Goal: Information Seeking & Learning: Learn about a topic

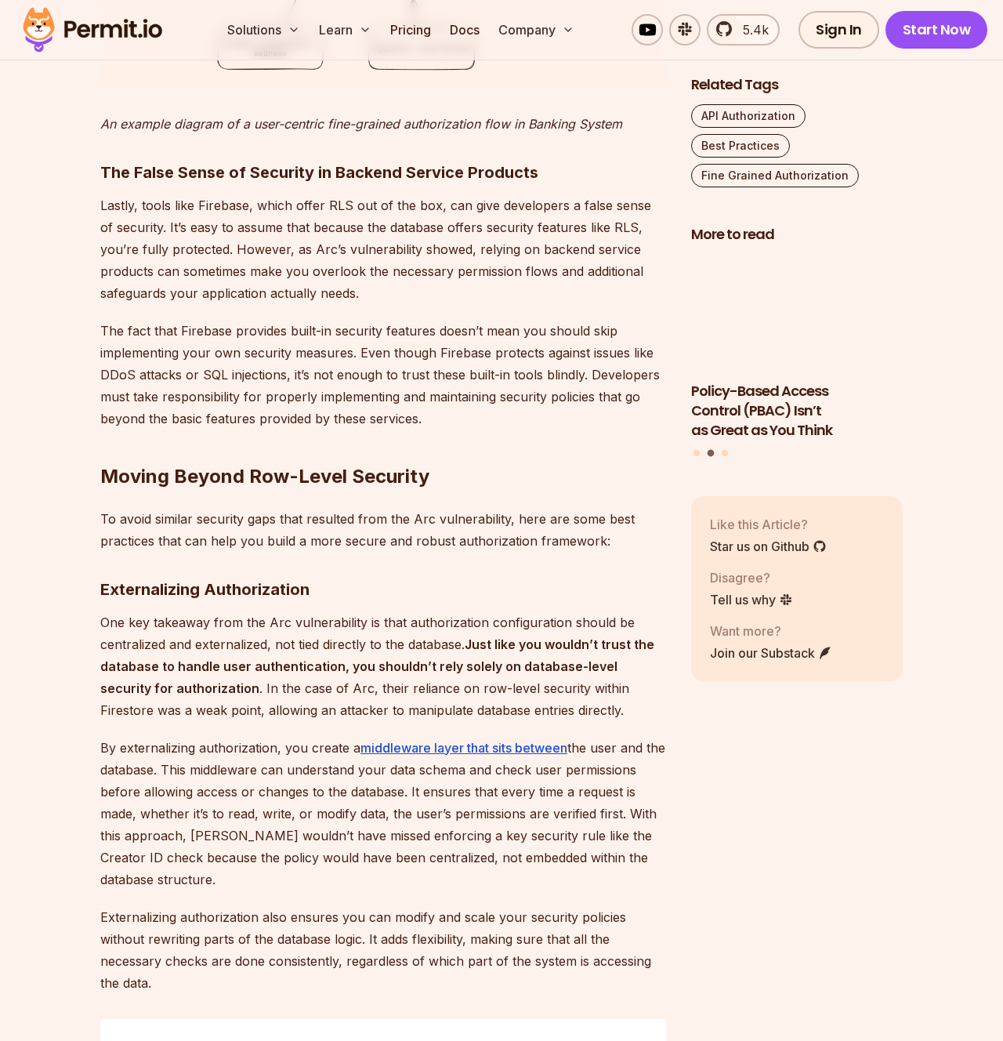
scroll to position [3821, 0]
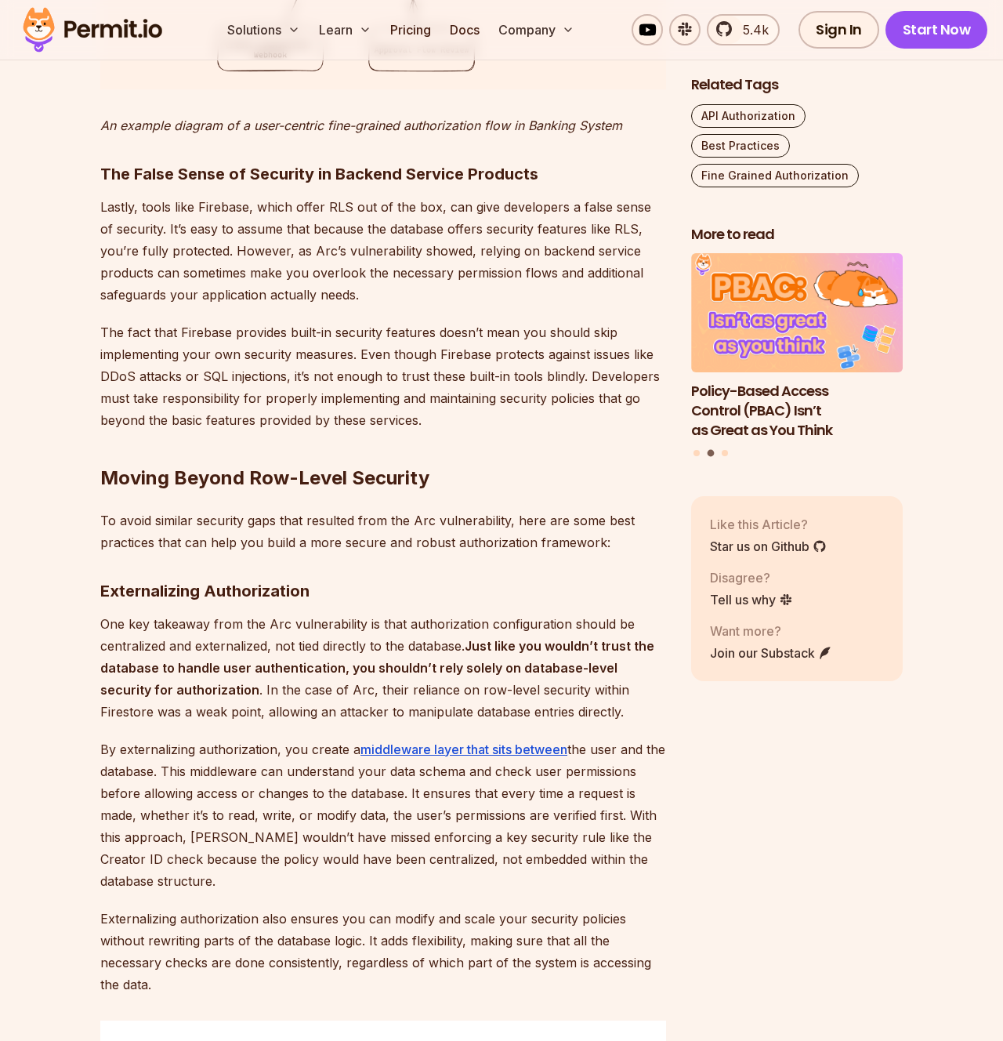
drag, startPoint x: 443, startPoint y: 298, endPoint x: 364, endPoint y: 298, distance: 79.1
click at [364, 298] on p "Lastly, tools like Firebase, which offer RLS out of the box, can give developer…" at bounding box center [383, 251] width 566 height 110
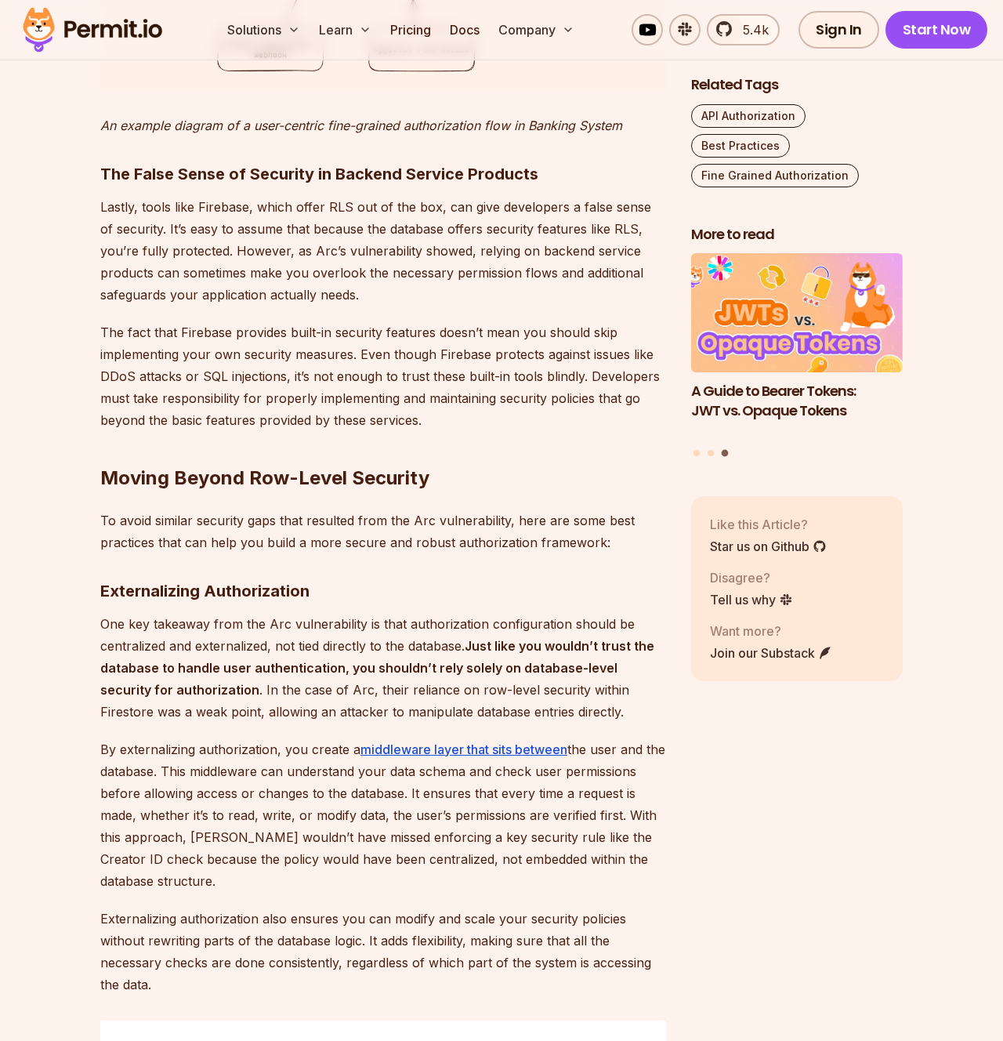
click at [364, 298] on p "Lastly, tools like Firebase, which offer RLS out of the box, can give developer…" at bounding box center [383, 251] width 566 height 110
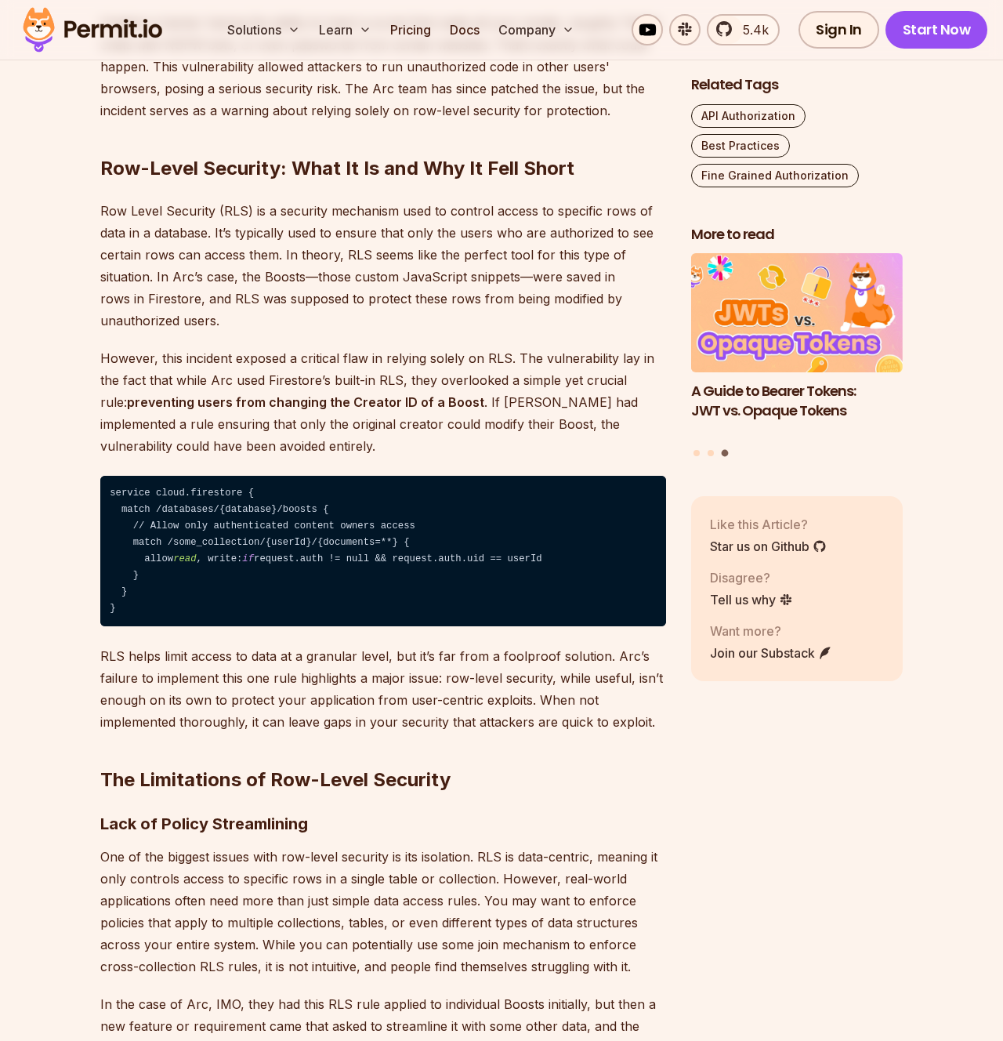
scroll to position [1882, 0]
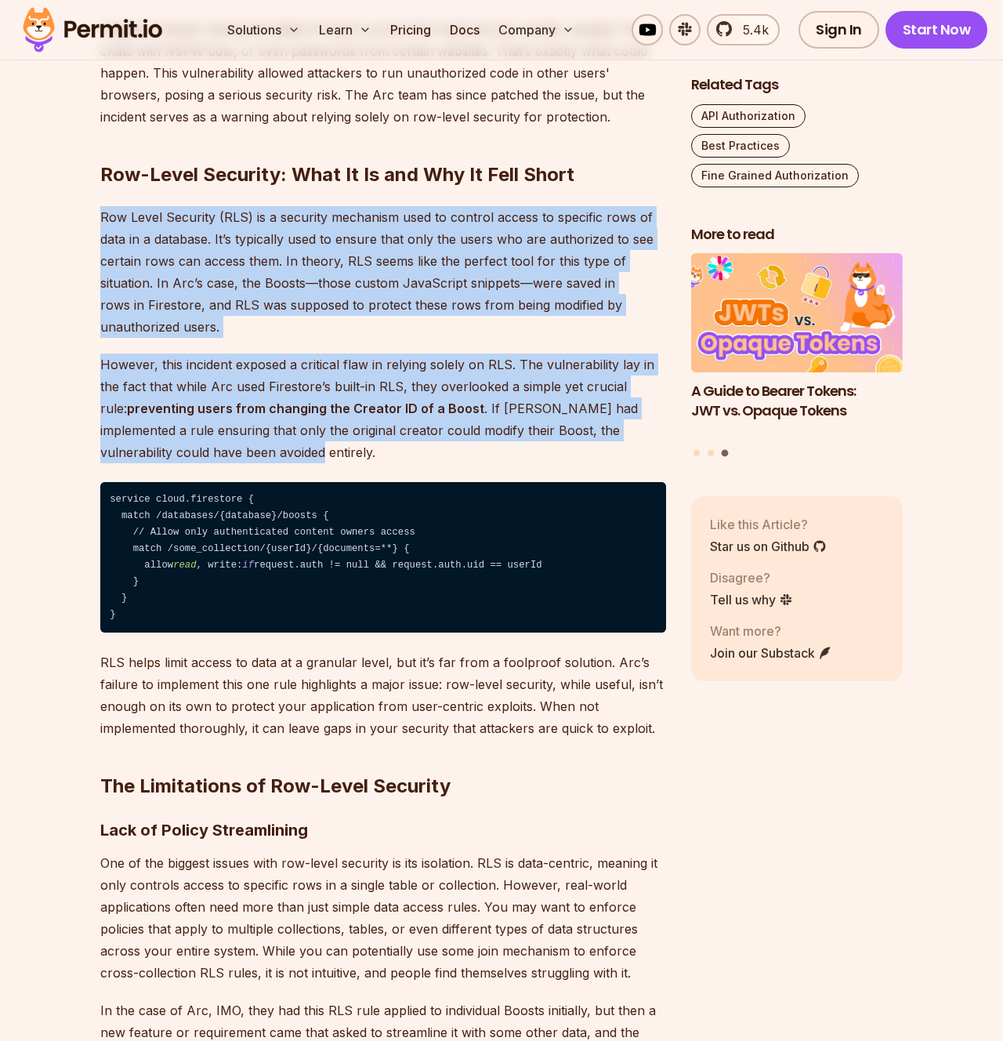
drag, startPoint x: 363, startPoint y: 201, endPoint x: 373, endPoint y: 443, distance: 241.5
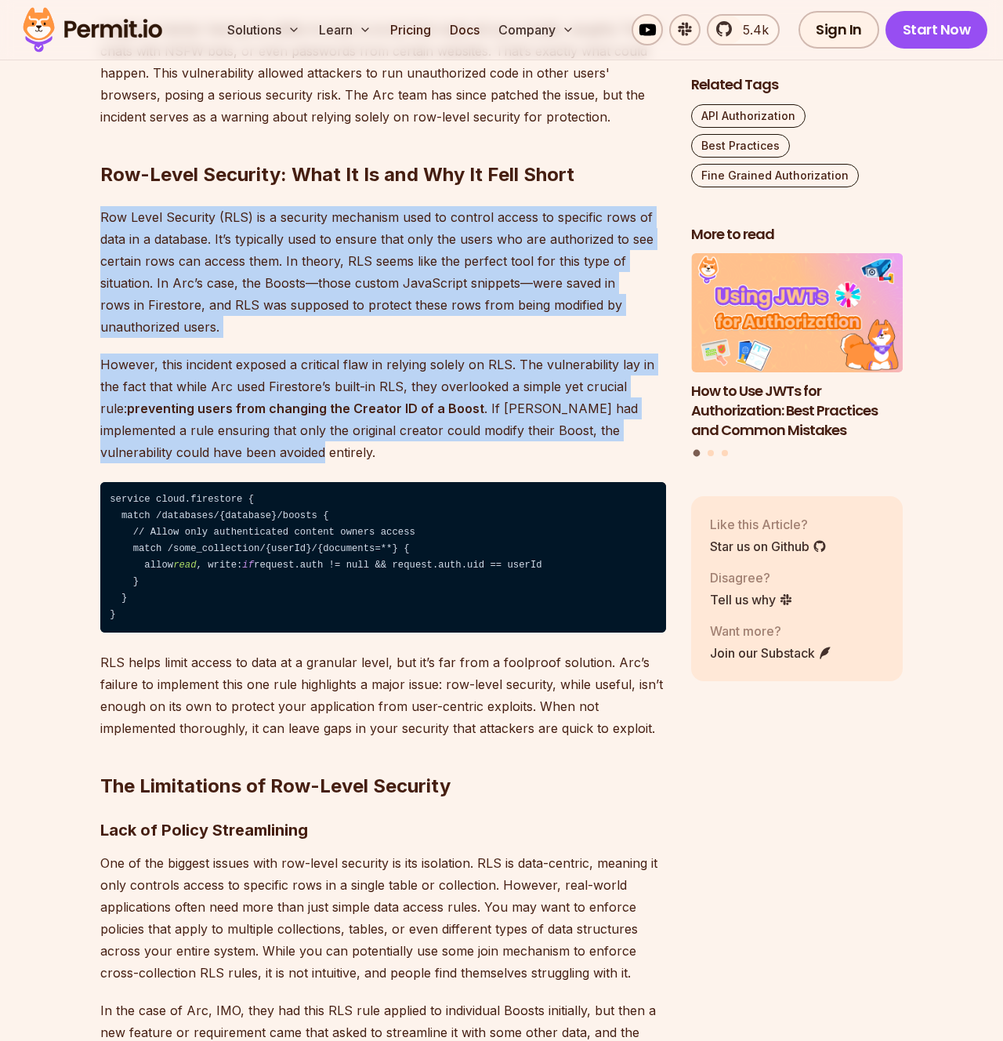
click at [373, 443] on p "However, this incident exposed a critical flaw in relying solely on RLS. The vu…" at bounding box center [383, 408] width 566 height 110
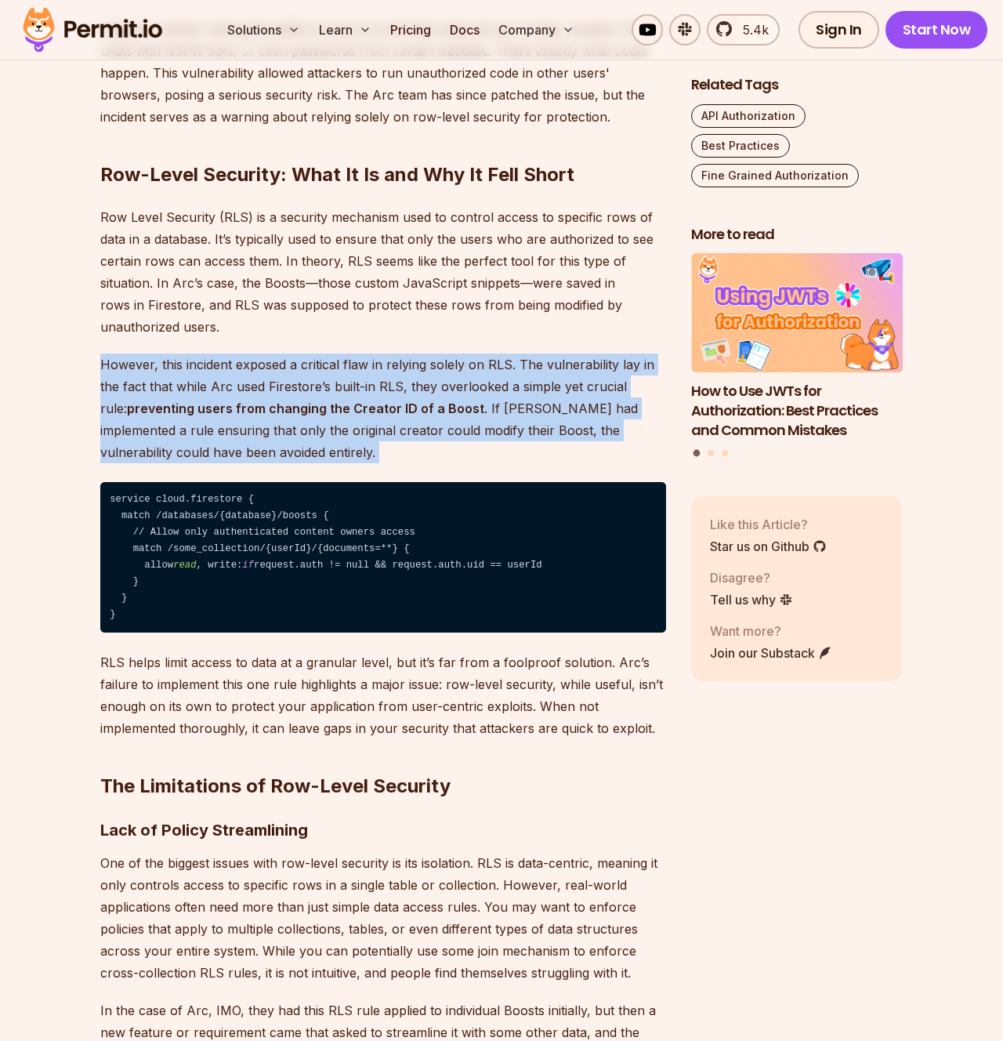
drag, startPoint x: 373, startPoint y: 443, endPoint x: 373, endPoint y: 351, distance: 91.7
drag, startPoint x: 373, startPoint y: 351, endPoint x: 365, endPoint y: 455, distance: 104.5
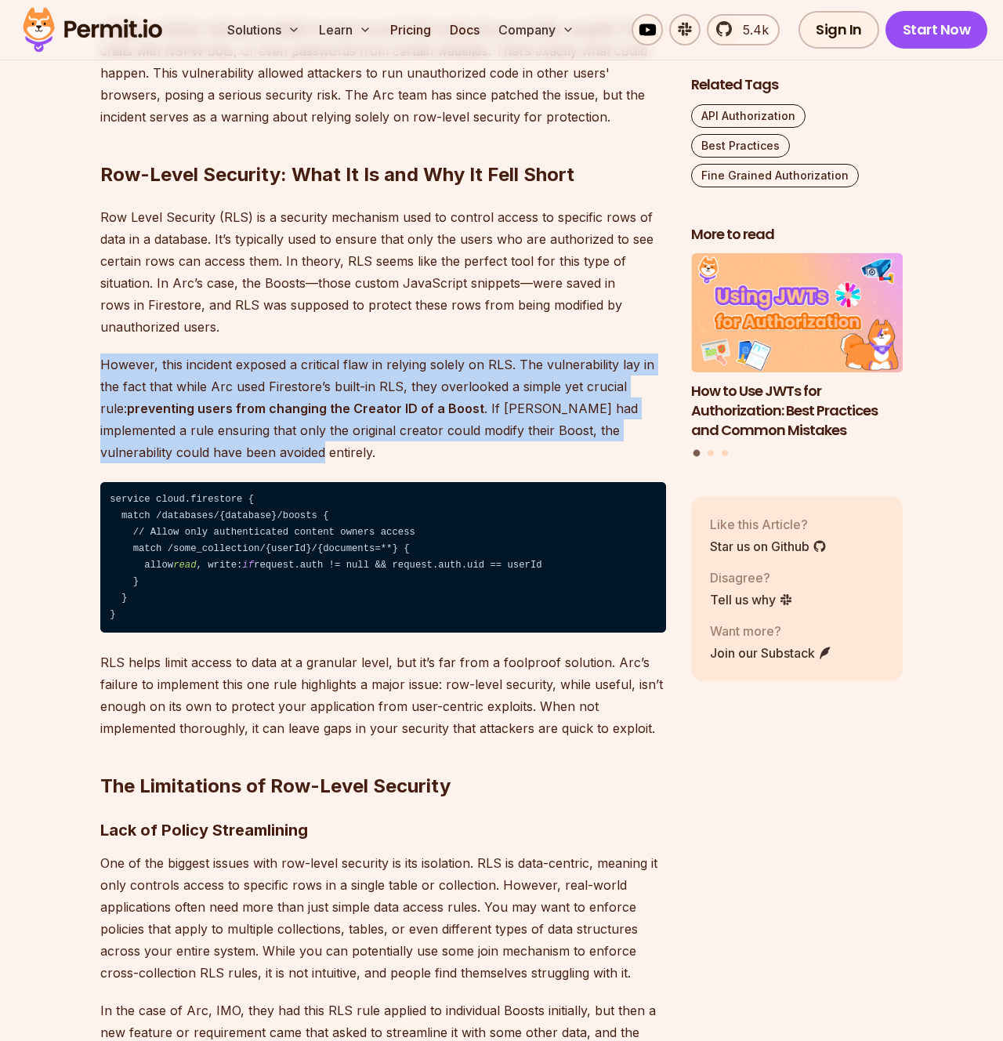
click at [365, 455] on p "However, this incident exposed a critical flaw in relying solely on RLS. The vu…" at bounding box center [383, 408] width 566 height 110
drag, startPoint x: 365, startPoint y: 455, endPoint x: 271, endPoint y: 351, distance: 140.4
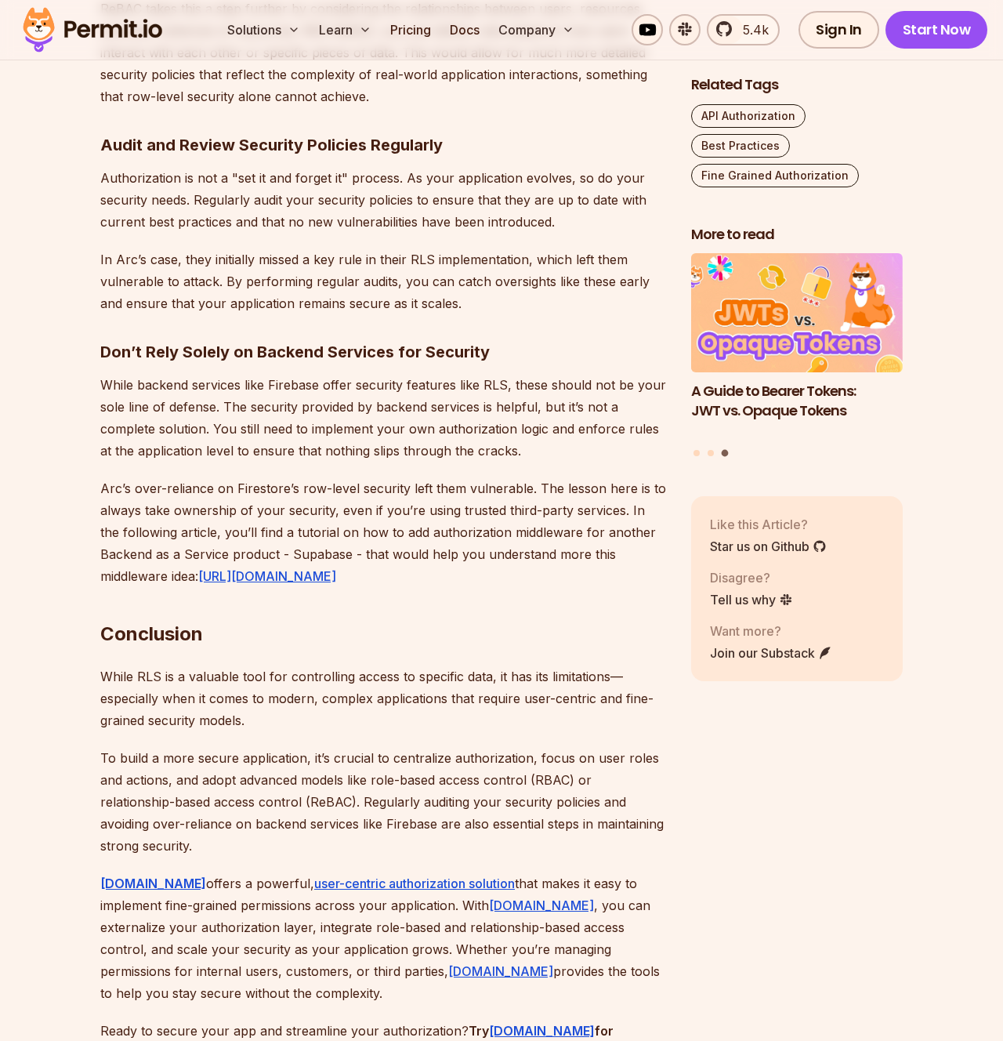
scroll to position [5672, 0]
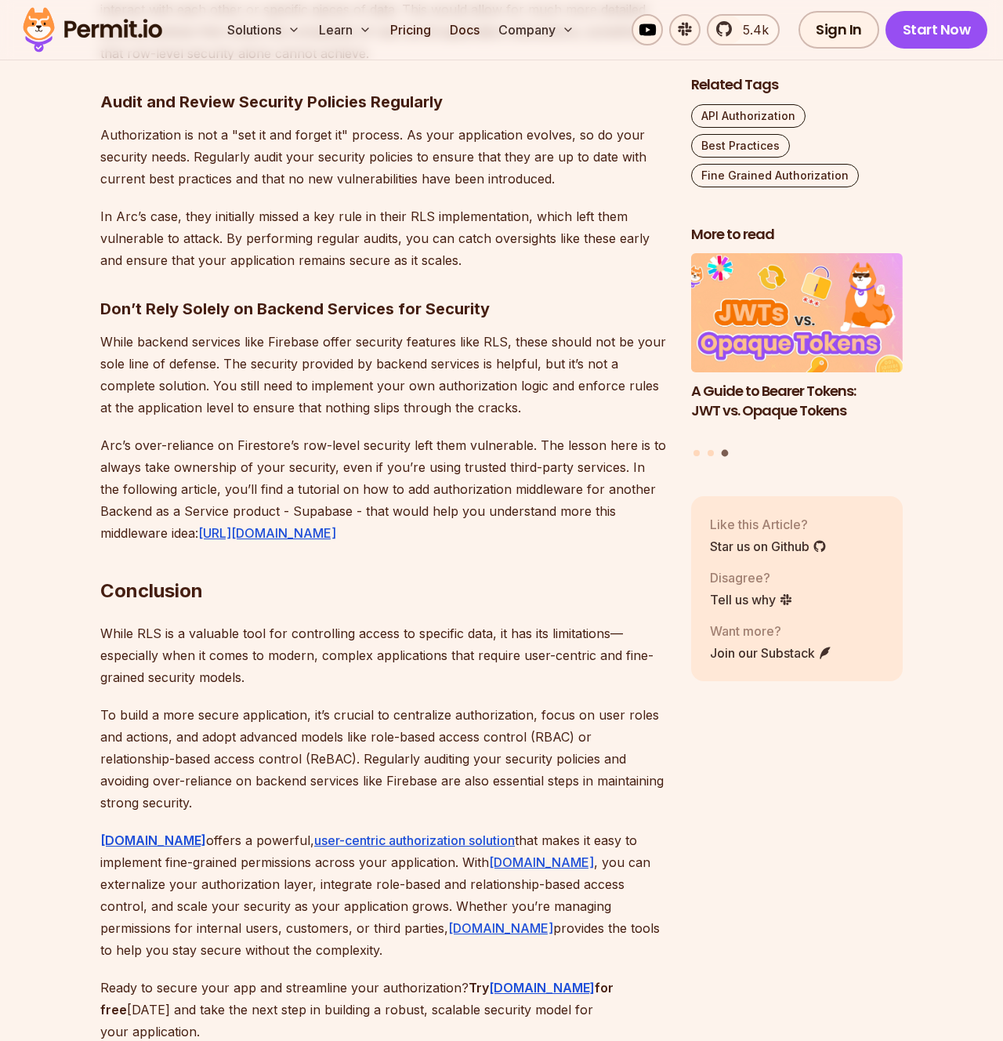
click at [336, 525] on link "https://www.permit.io/blog/how-to-implement-rbac-in-supabase" at bounding box center [267, 533] width 138 height 16
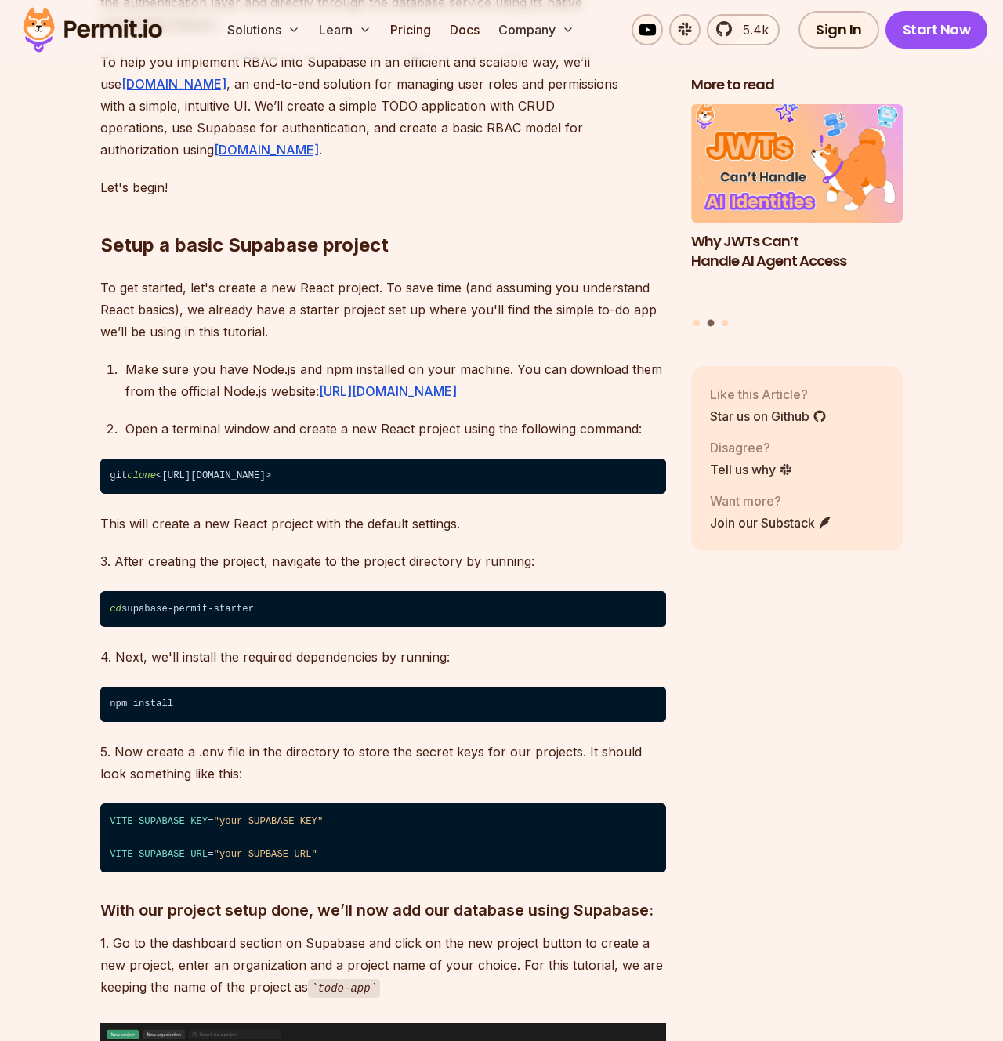
scroll to position [1391, 0]
